Goal: Download file/media

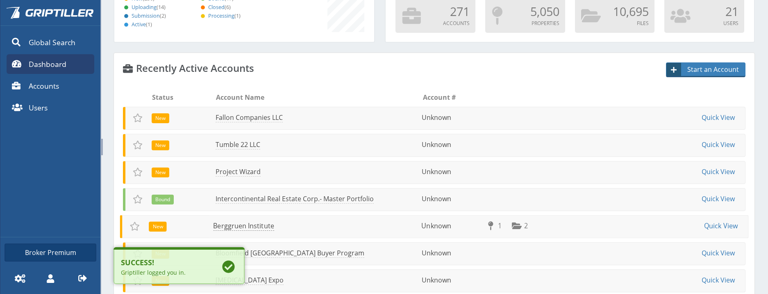
scroll to position [82, 0]
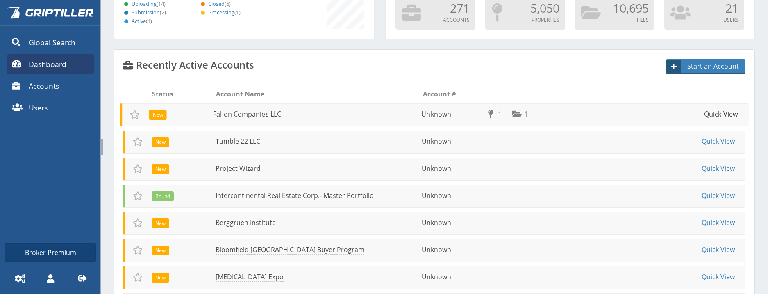
click at [704, 114] on link "Quick View" at bounding box center [721, 113] width 34 height 9
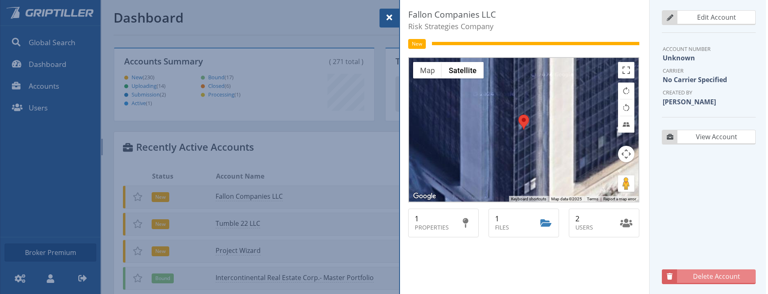
click at [515, 228] on div "Files" at bounding box center [508, 228] width 26 height 10
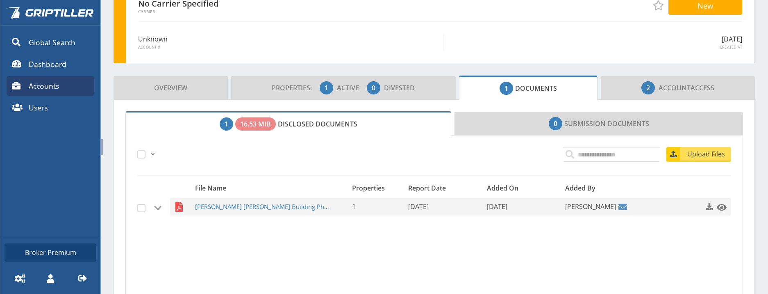
scroll to position [123, 0]
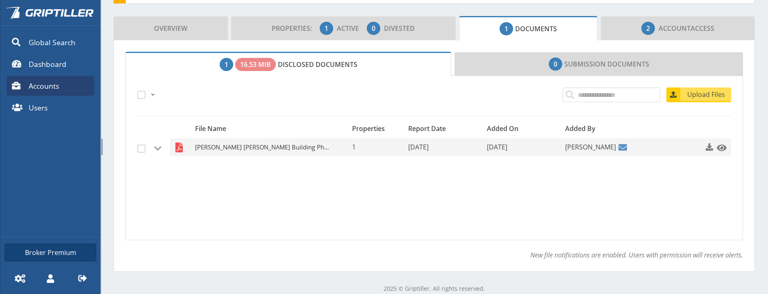
click at [305, 146] on span "[PERSON_NAME] [PERSON_NAME] Building Phase I ESA Update Report w. Reliance Lett…" at bounding box center [262, 147] width 135 height 18
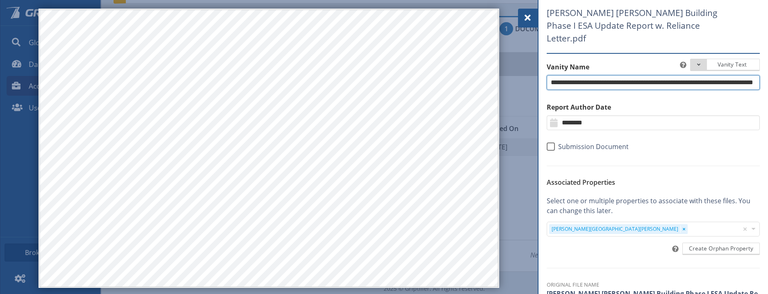
scroll to position [0, 62]
drag, startPoint x: 551, startPoint y: 71, endPoint x: 780, endPoint y: 66, distance: 228.9
click at [768, 66] on html "Powered By Global Search Dashboard Accounts Users Broker Premium Settings My Pr…" at bounding box center [384, 147] width 768 height 294
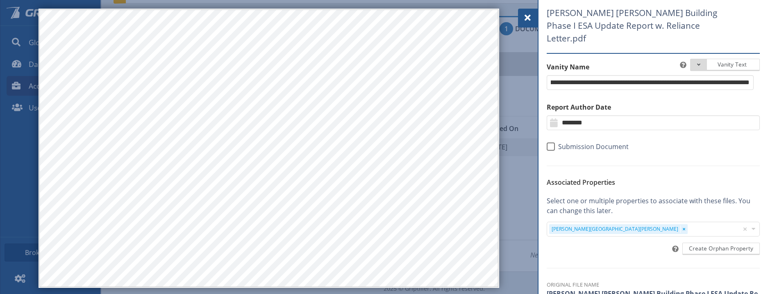
scroll to position [0, 0]
